Goal: Contribute content: Contribute content

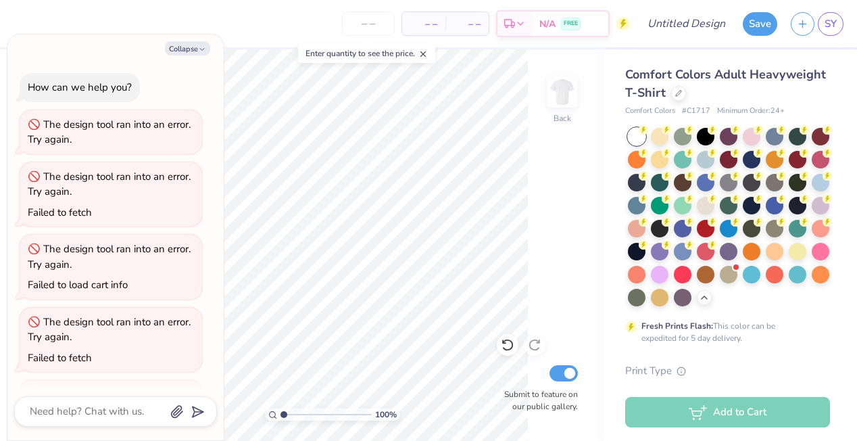
scroll to position [66, 0]
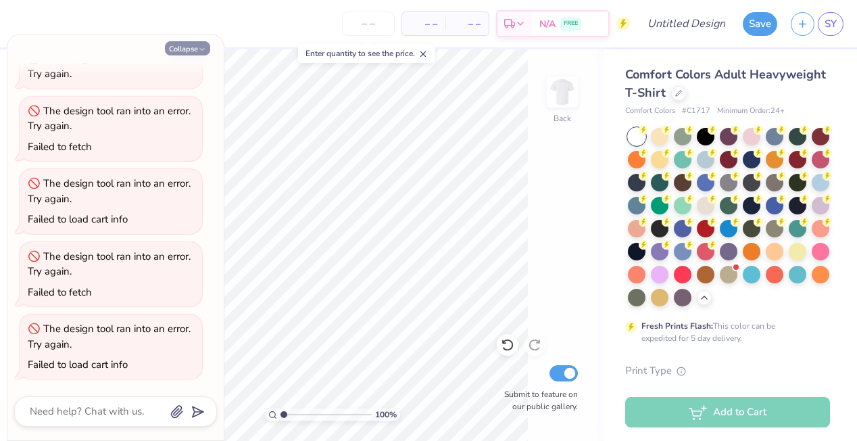
click at [197, 53] on button "Collapse" at bounding box center [187, 48] width 45 height 14
type textarea "x"
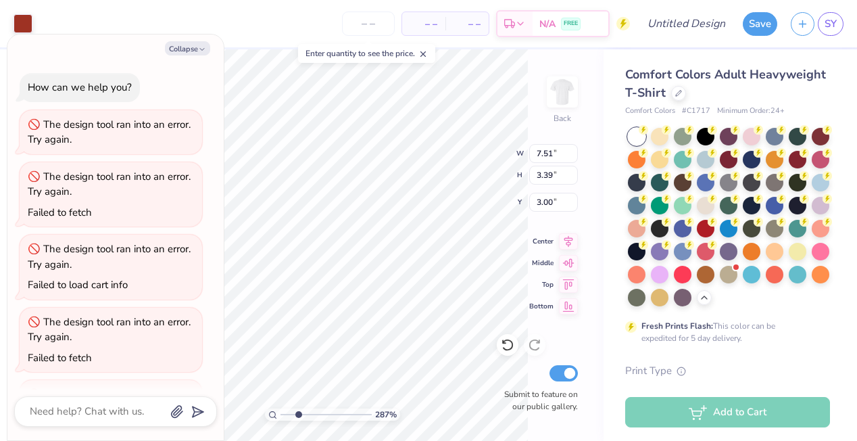
type input "2.87"
type textarea "x"
type input "3.07"
type textarea "x"
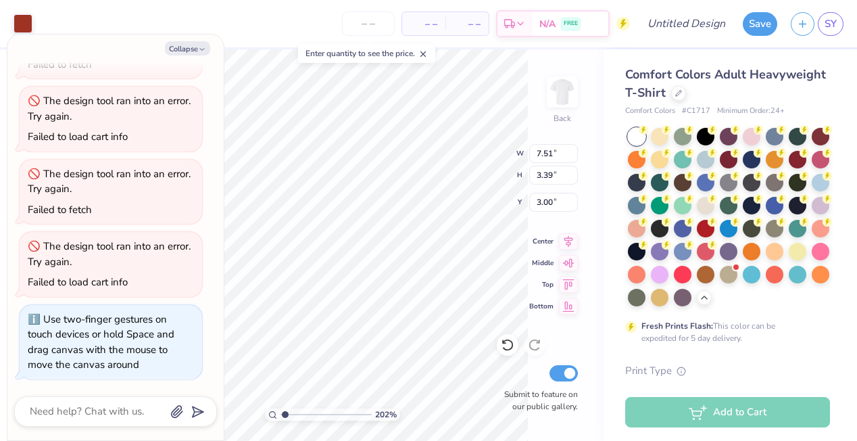
type input "1"
click at [272, 407] on div "100 %" at bounding box center [333, 245] width 392 height 392
click at [190, 43] on button "Collapse" at bounding box center [187, 48] width 45 height 14
type textarea "x"
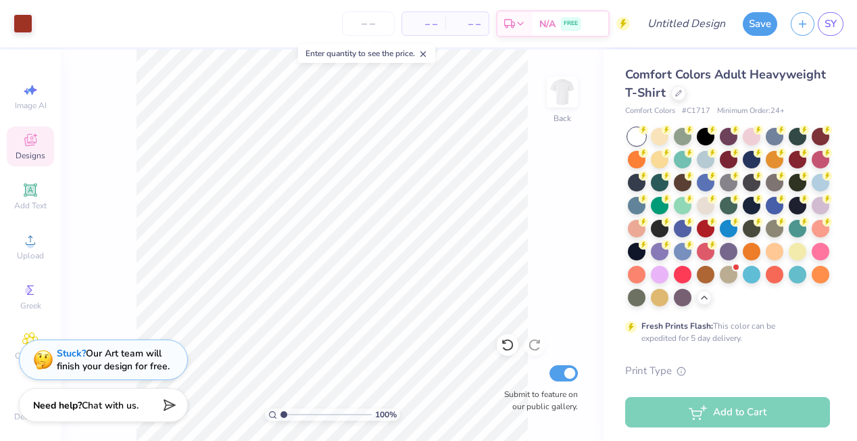
click at [39, 152] on span "Designs" at bounding box center [31, 155] width 30 height 11
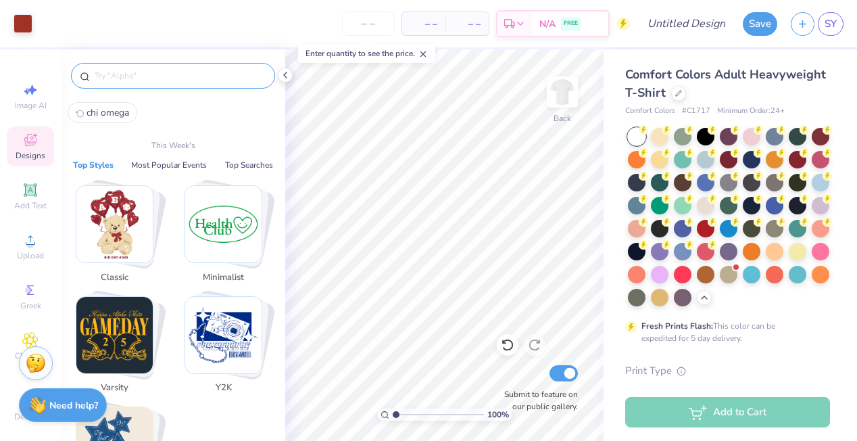
click at [195, 76] on input "text" at bounding box center [179, 76] width 173 height 14
click at [129, 221] on img "Stack Card Button Classic" at bounding box center [114, 224] width 76 height 76
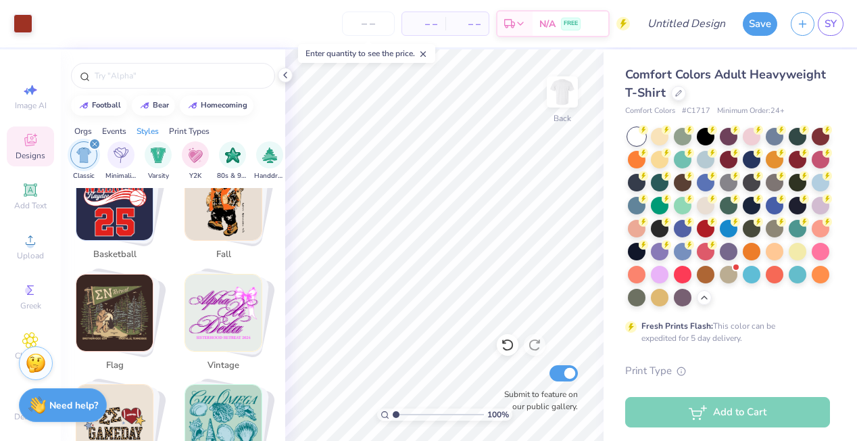
scroll to position [1735, 0]
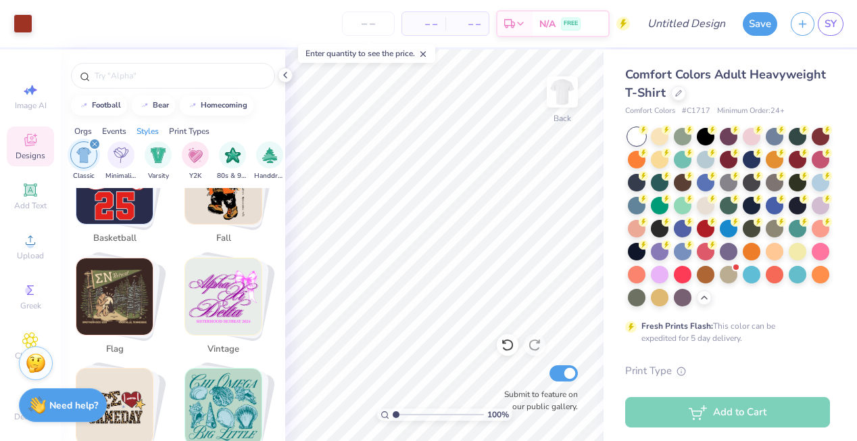
click at [136, 279] on img "Stack Card Button flag" at bounding box center [114, 296] width 76 height 76
type input "flag"
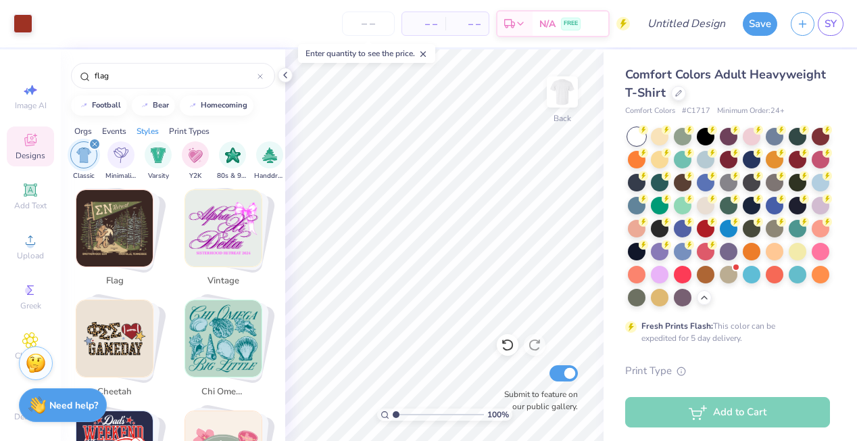
scroll to position [1805, 0]
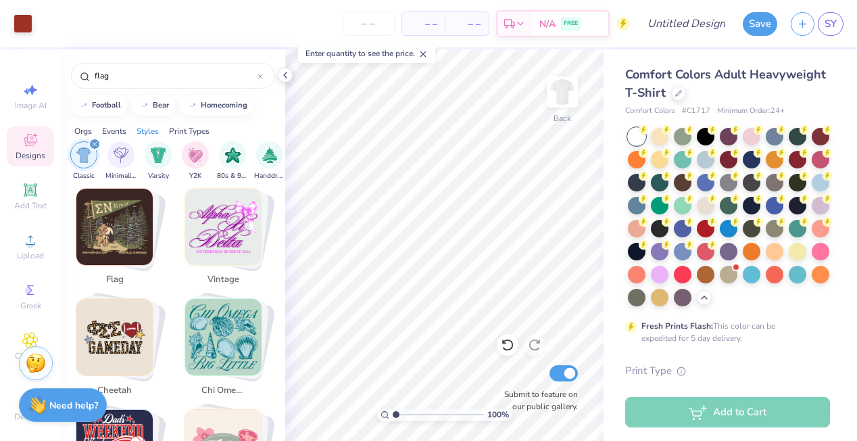
click at [118, 216] on img "Stack Card Button flag" at bounding box center [114, 227] width 76 height 76
click at [115, 273] on span "flag" at bounding box center [115, 280] width 44 height 14
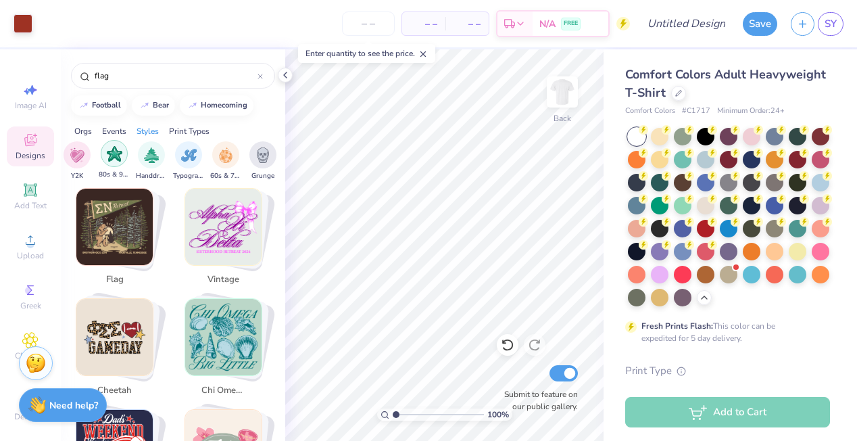
scroll to position [0, 826]
click at [151, 154] on img "filter for Handdrawn" at bounding box center [152, 154] width 15 height 16
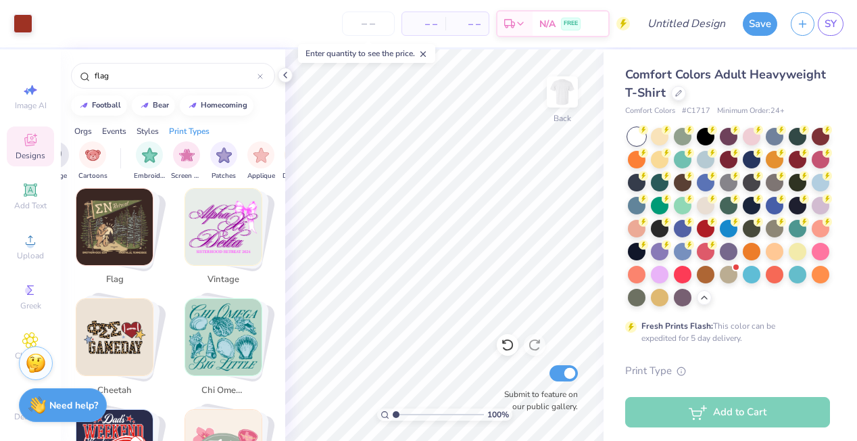
scroll to position [0, 1041]
click at [124, 216] on img "Stack Card Button flag" at bounding box center [114, 227] width 76 height 76
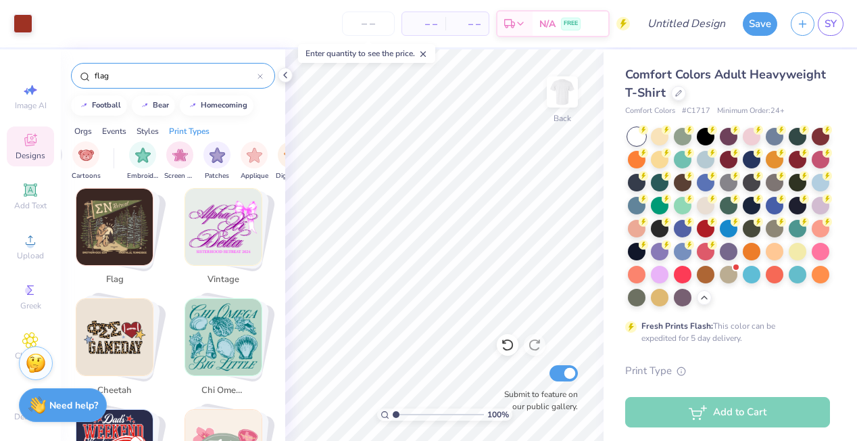
click at [139, 72] on input "flag" at bounding box center [175, 76] width 164 height 14
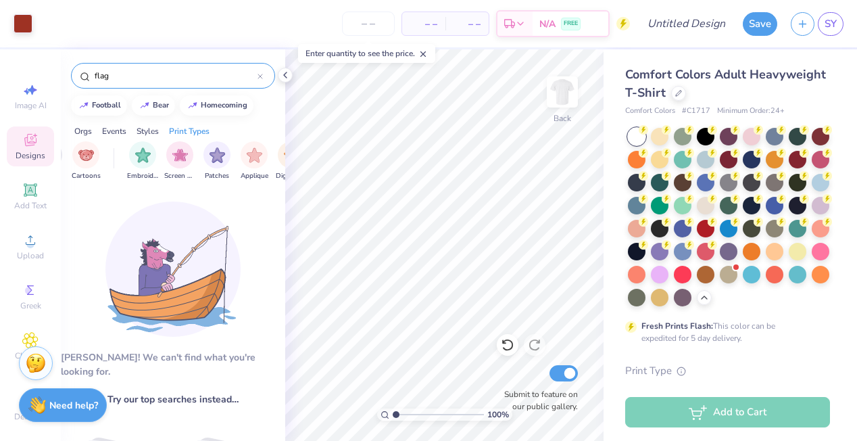
click at [163, 78] on input "flag" at bounding box center [175, 76] width 164 height 14
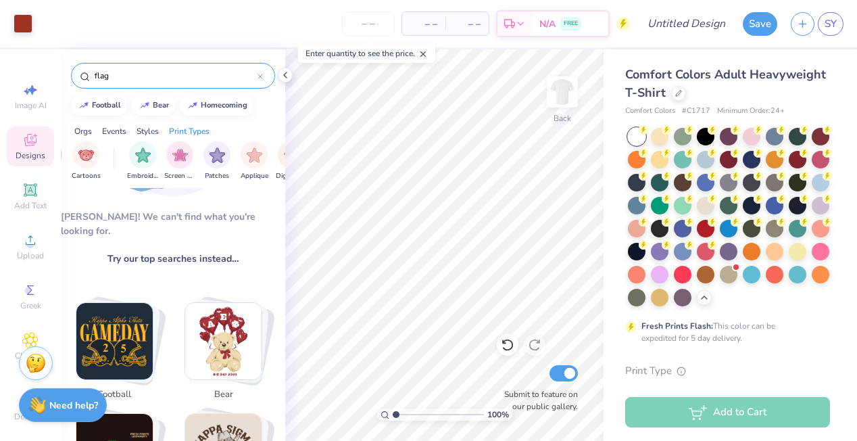
scroll to position [143, 0]
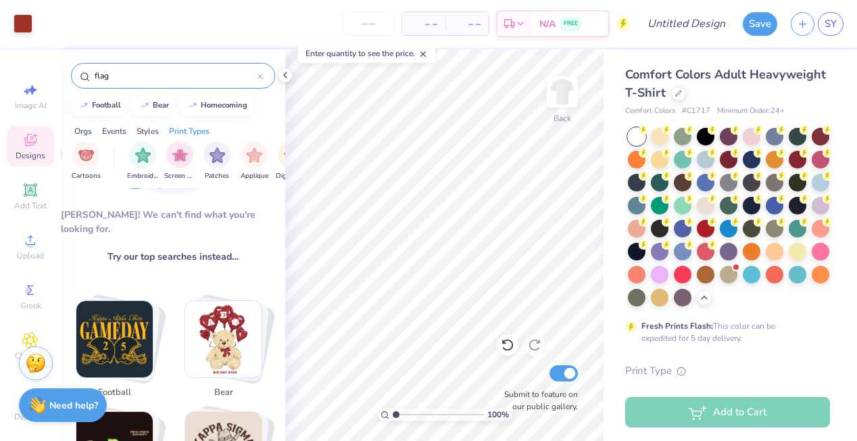
click at [258, 76] on icon at bounding box center [260, 76] width 5 height 5
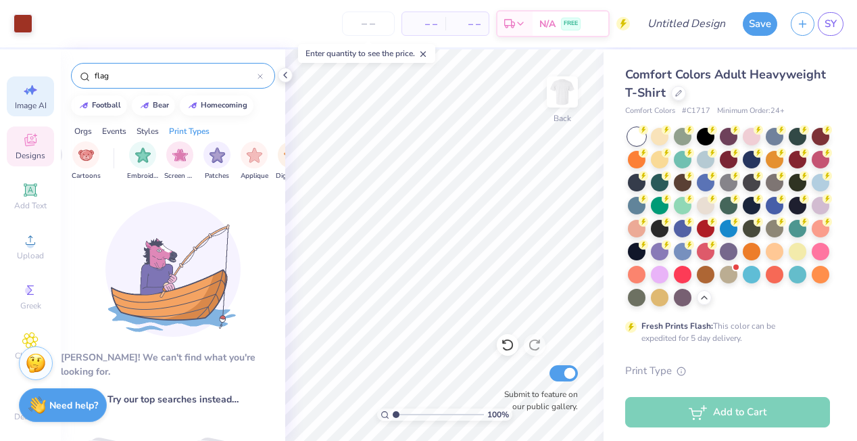
type input "flag"
click at [41, 90] on div "Image AI" at bounding box center [30, 96] width 47 height 40
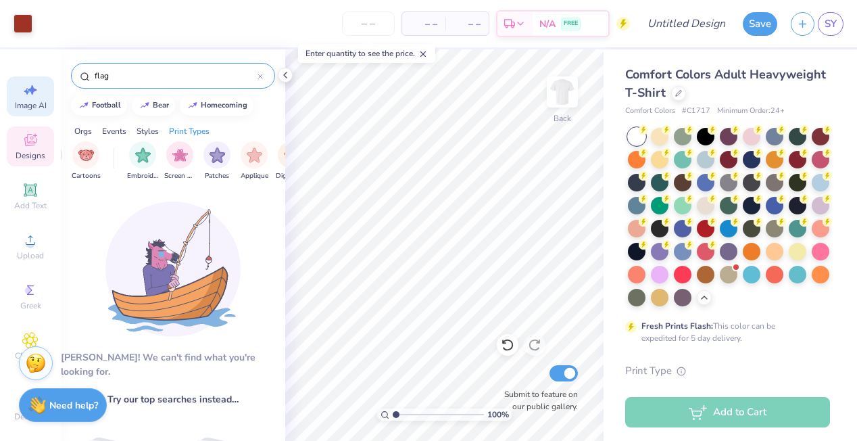
select select "4"
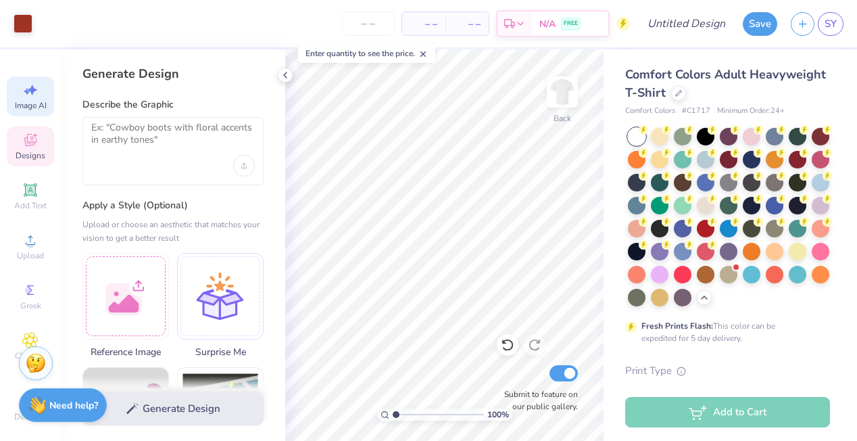
click at [26, 141] on icon at bounding box center [30, 141] width 11 height 9
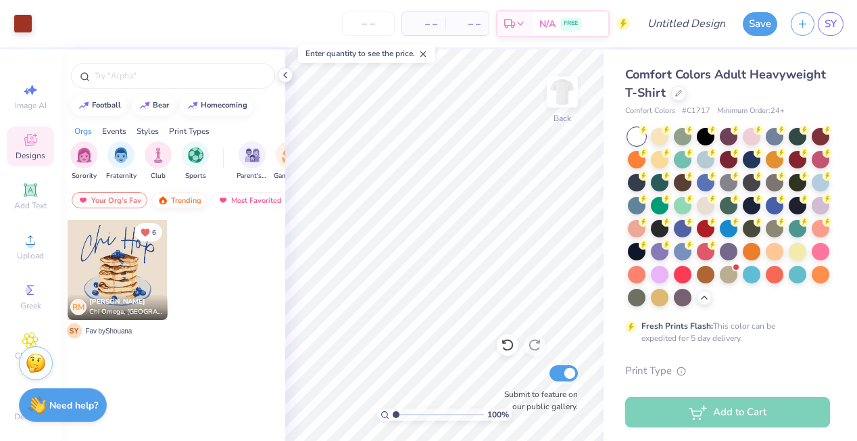
click at [182, 201] on div "Trending" at bounding box center [179, 200] width 56 height 16
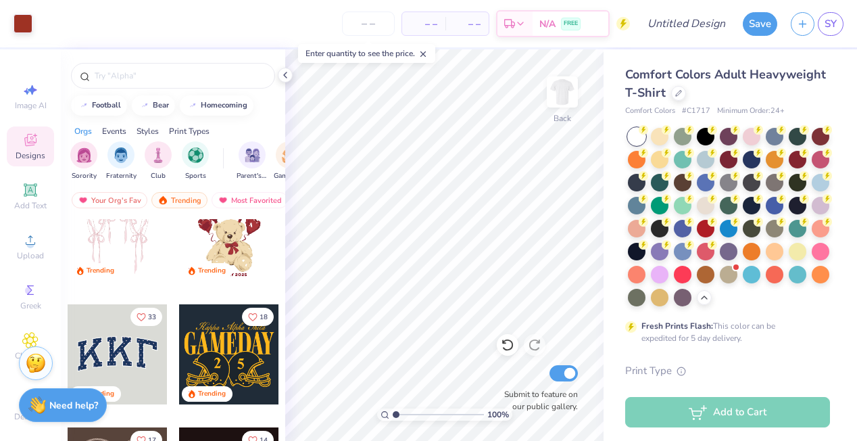
scroll to position [162, 0]
click at [208, 78] on input "text" at bounding box center [179, 76] width 173 height 14
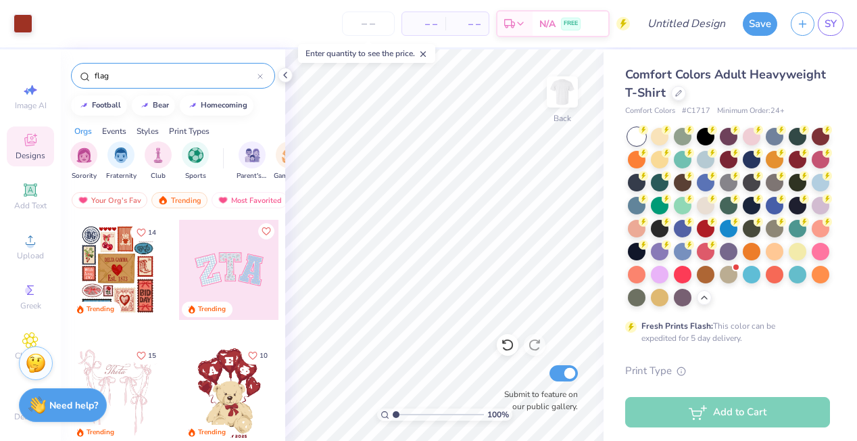
type input "flag"
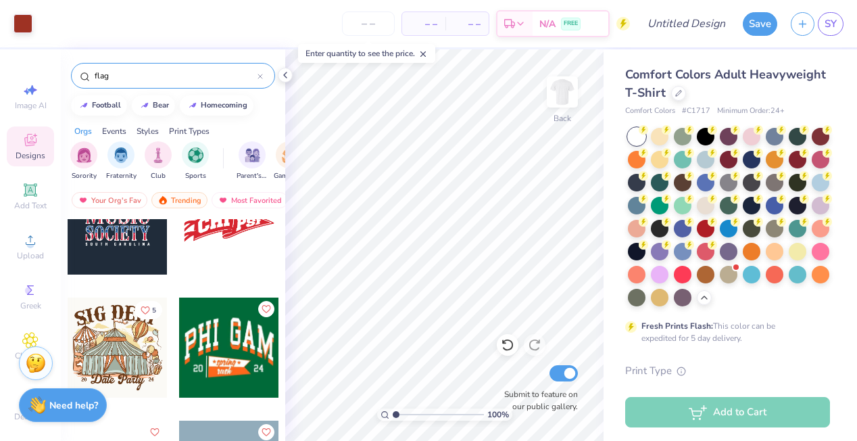
scroll to position [176, 0]
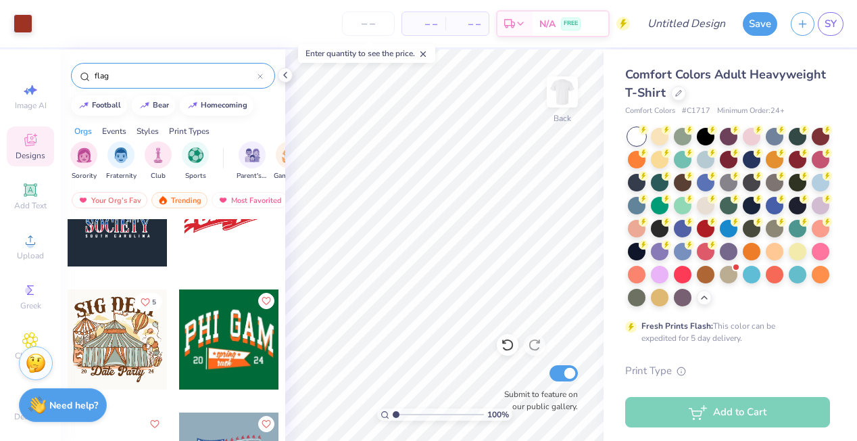
click at [218, 237] on div at bounding box center [229, 216] width 100 height 100
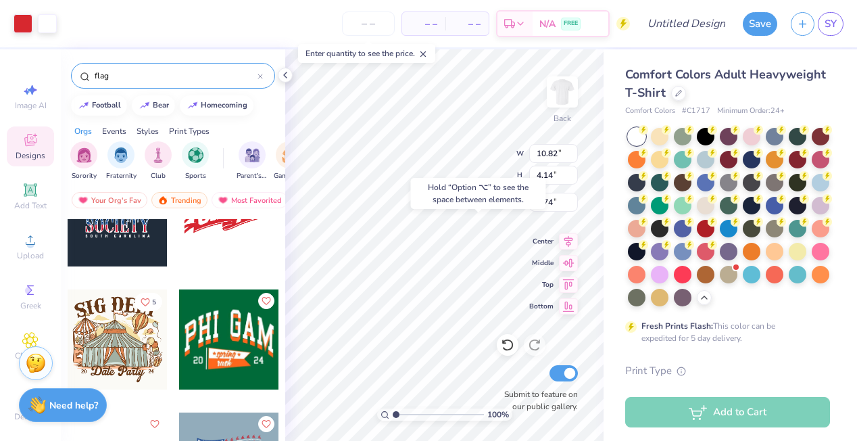
type input "9.74"
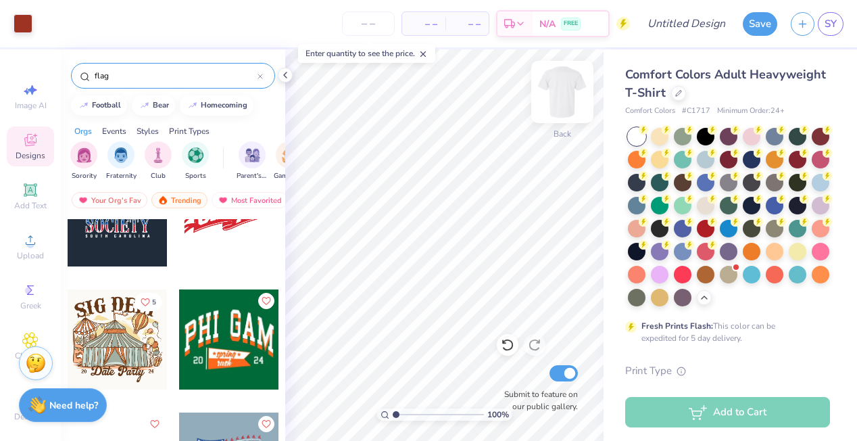
click at [563, 91] on img at bounding box center [563, 92] width 54 height 54
click at [233, 229] on div at bounding box center [229, 216] width 100 height 100
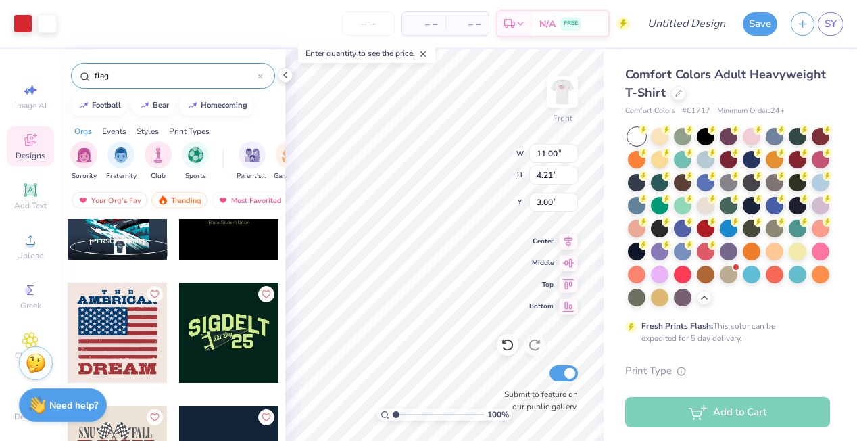
scroll to position [861, 0]
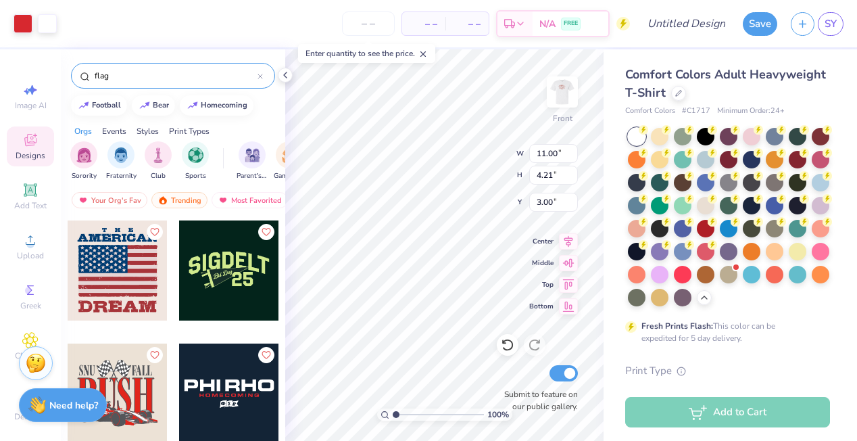
click at [229, 275] on div at bounding box center [229, 270] width 100 height 100
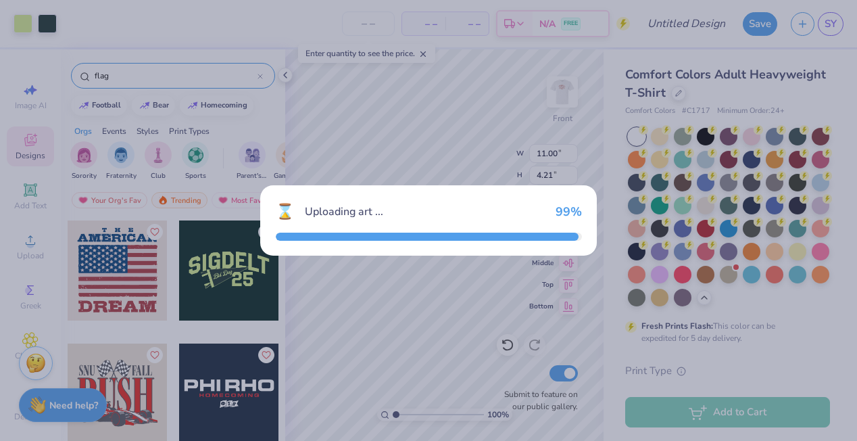
type input "10.51"
type input "4.87"
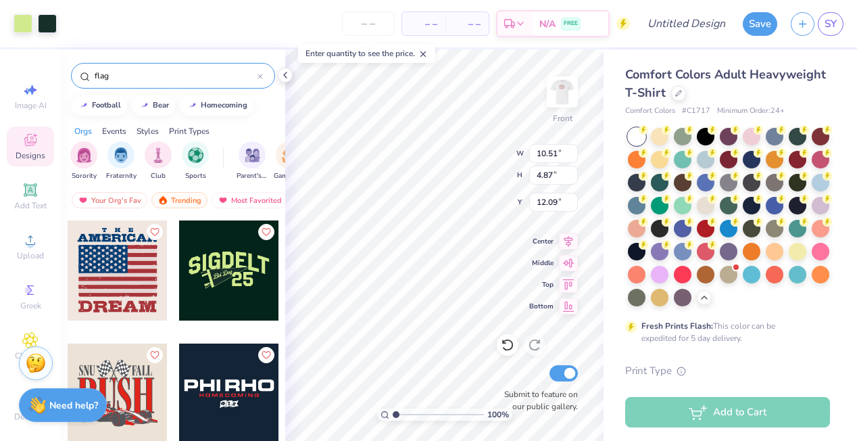
type input "12.09"
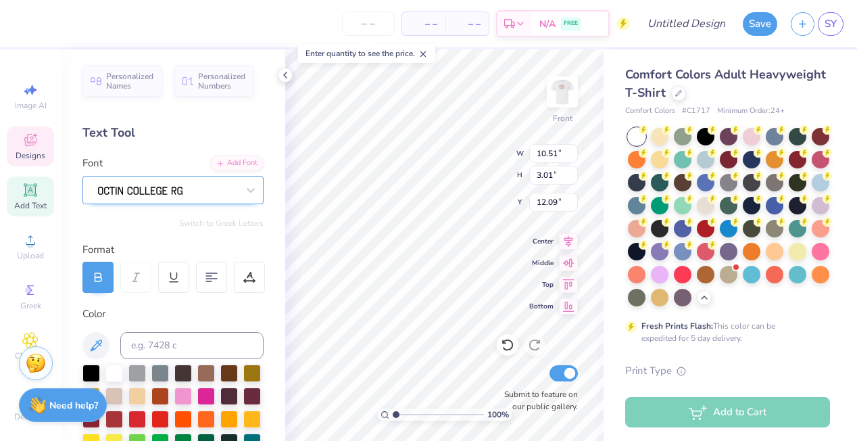
click at [146, 188] on div at bounding box center [168, 189] width 142 height 21
click at [170, 143] on div "Personalized Names Personalized Numbers Text Tool Add Font Font Switch to Greek…" at bounding box center [173, 245] width 224 height 392
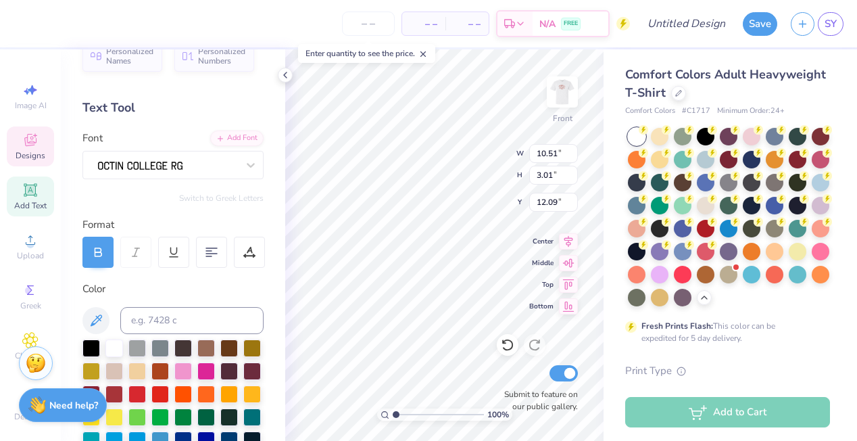
scroll to position [0, 0]
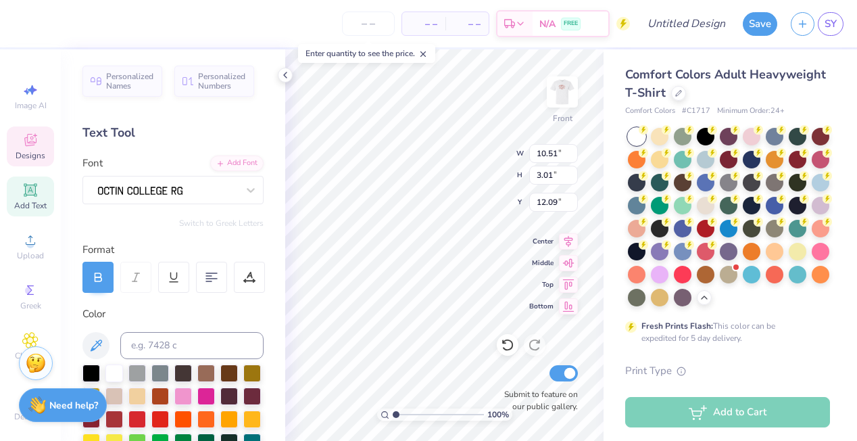
click at [25, 194] on icon at bounding box center [30, 190] width 16 height 16
type input "5.69"
type input "1.65"
type input "12.93"
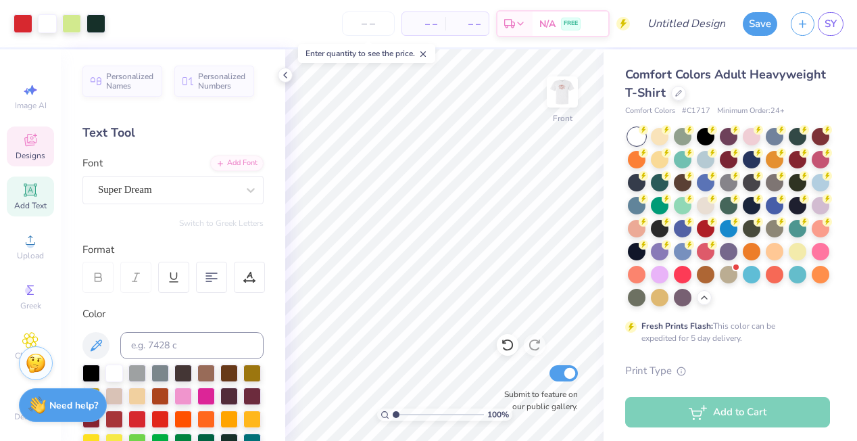
click at [28, 154] on span "Designs" at bounding box center [31, 155] width 30 height 11
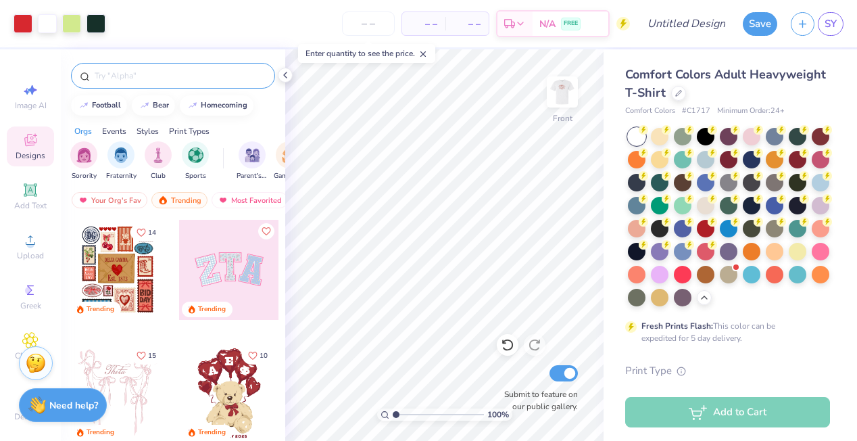
click at [170, 73] on input "text" at bounding box center [179, 76] width 173 height 14
type input "flag"
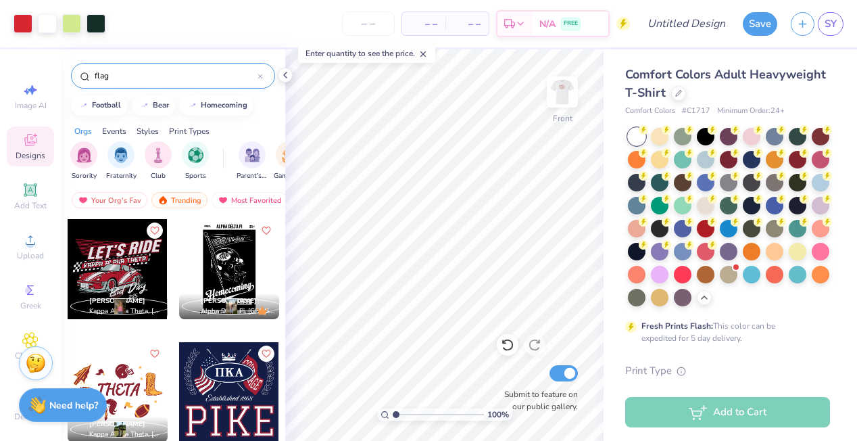
scroll to position [2675, 0]
